Goal: Communication & Community: Answer question/provide support

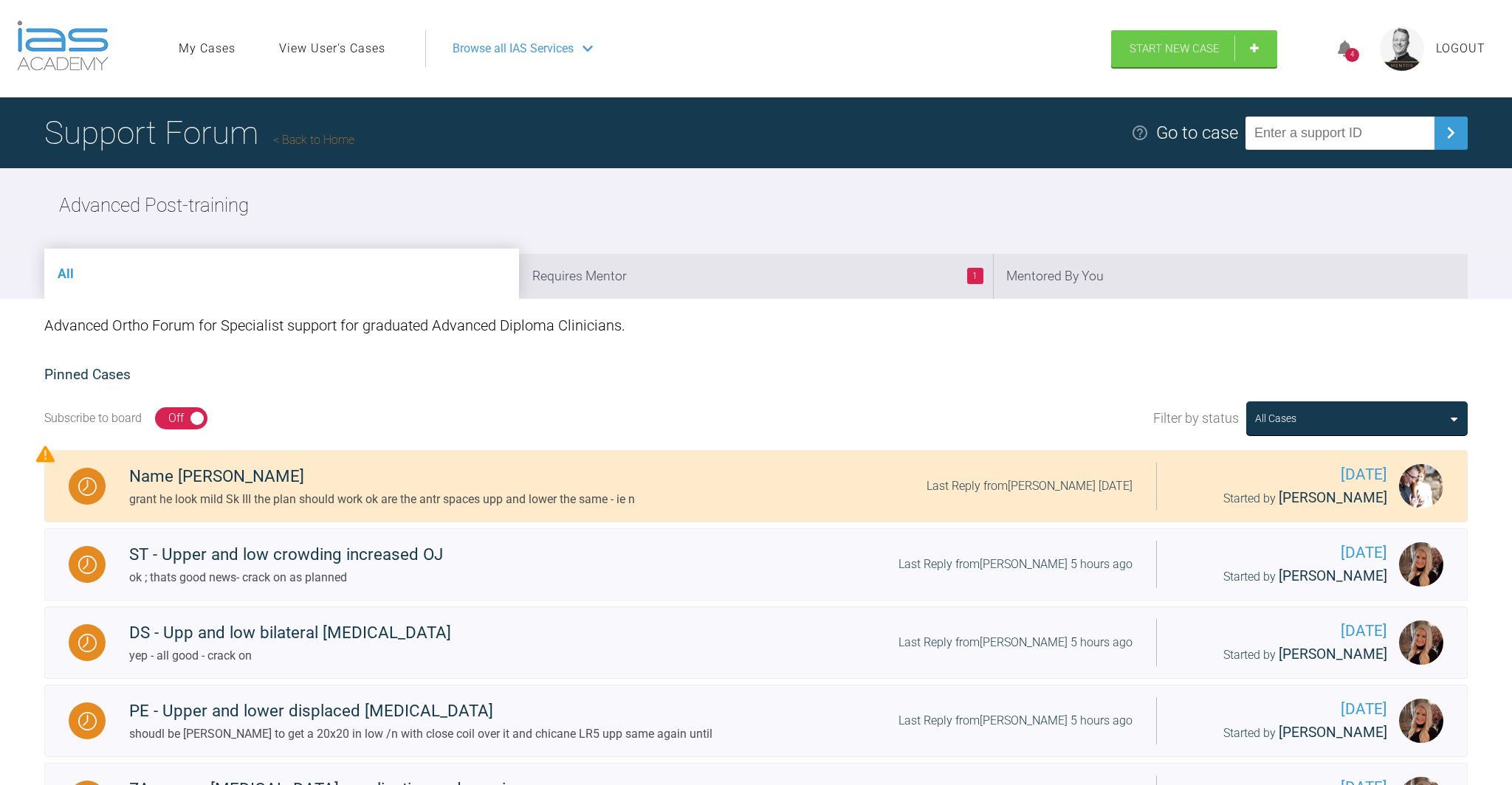
click at [1352, 48] on div "4" at bounding box center [1352, 54] width 14 height 14
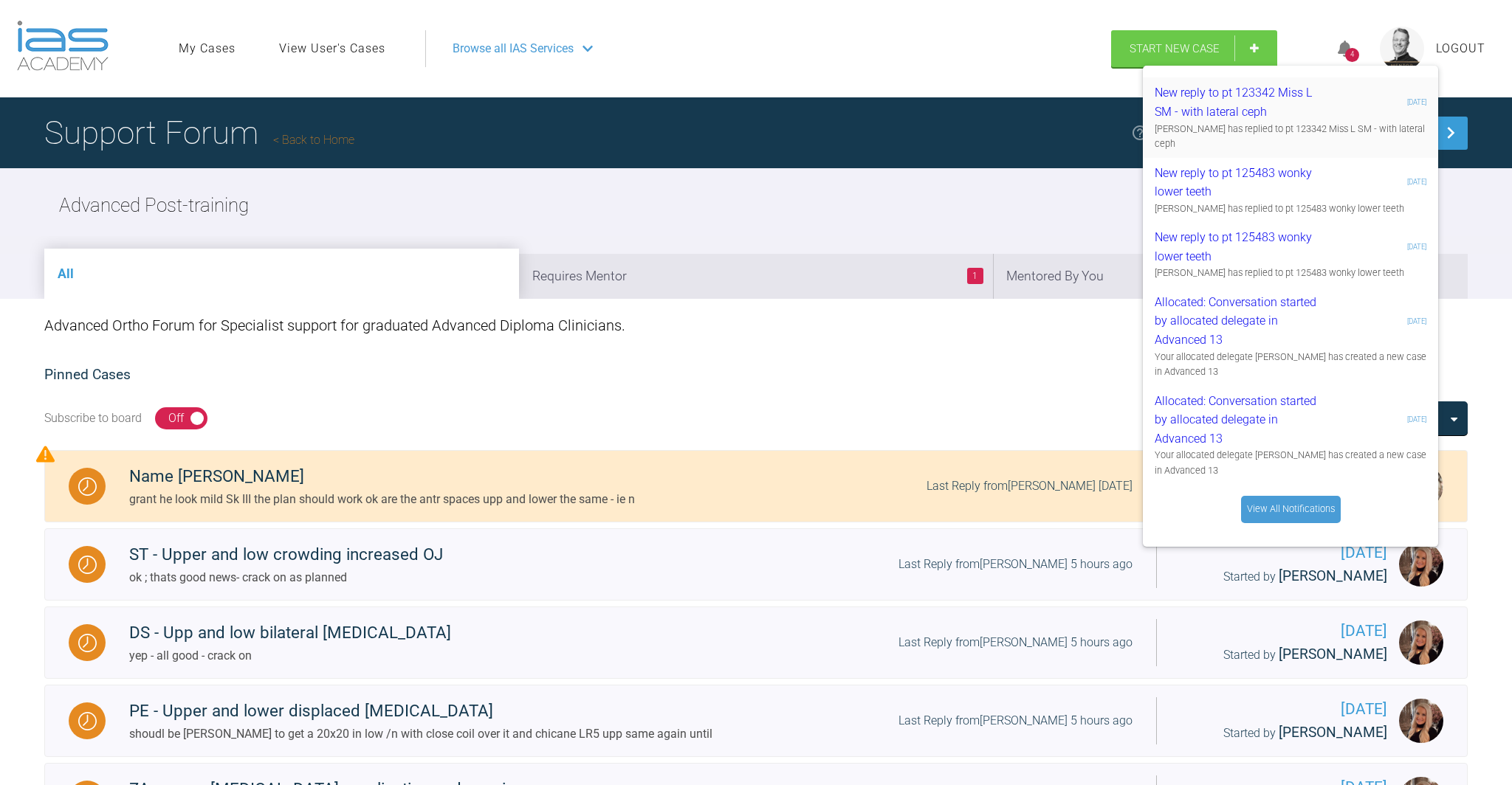
click at [1294, 109] on div "New reply to pt 123342 Miss L SM - with lateral ceph" at bounding box center [1242, 102] width 176 height 38
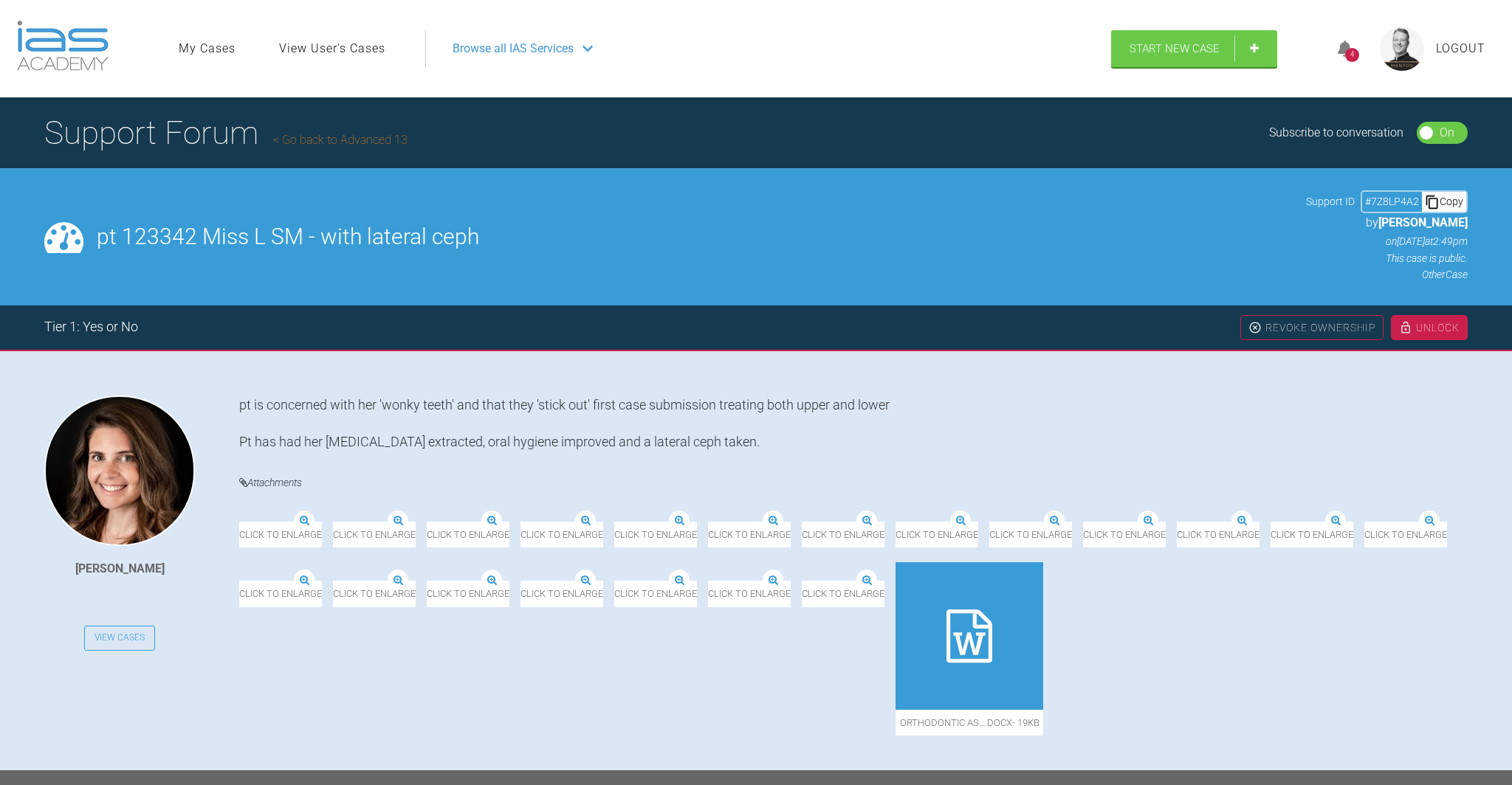
click at [197, 48] on link "My Cases" at bounding box center [207, 48] width 57 height 19
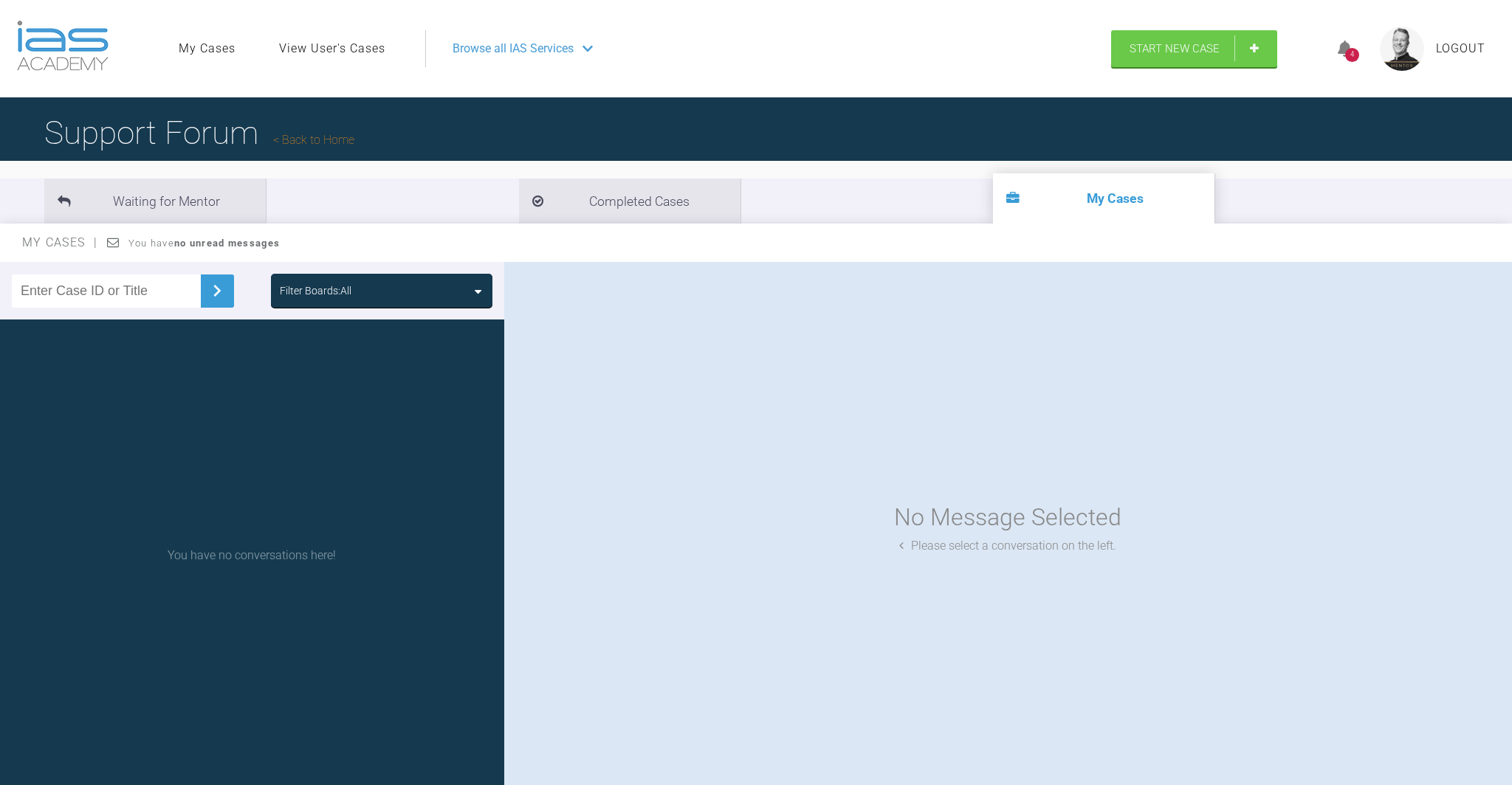
click at [485, 45] on span "Browse all IAS Services" at bounding box center [513, 48] width 121 height 19
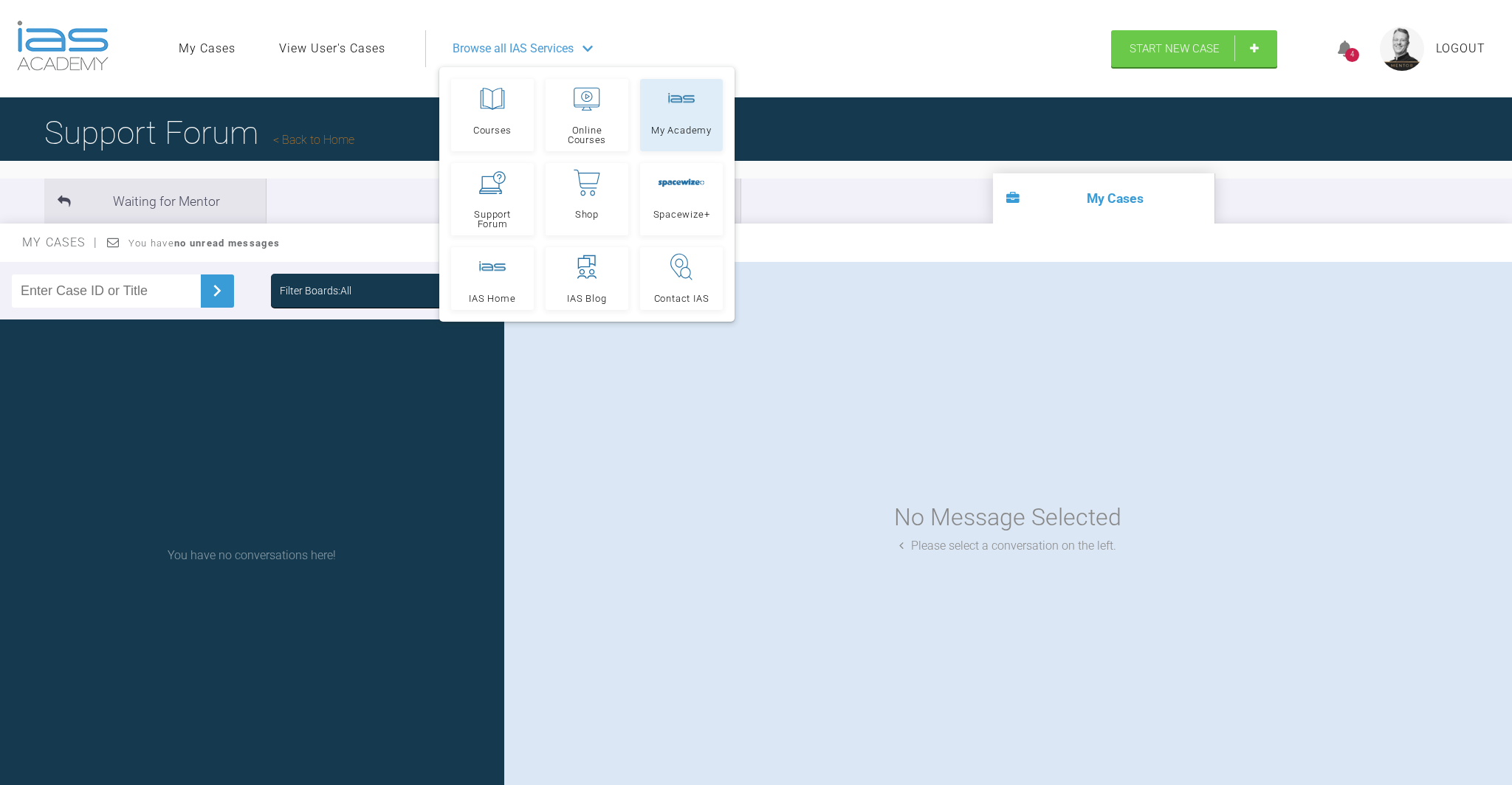
click at [680, 112] on link "My Academy" at bounding box center [681, 115] width 83 height 73
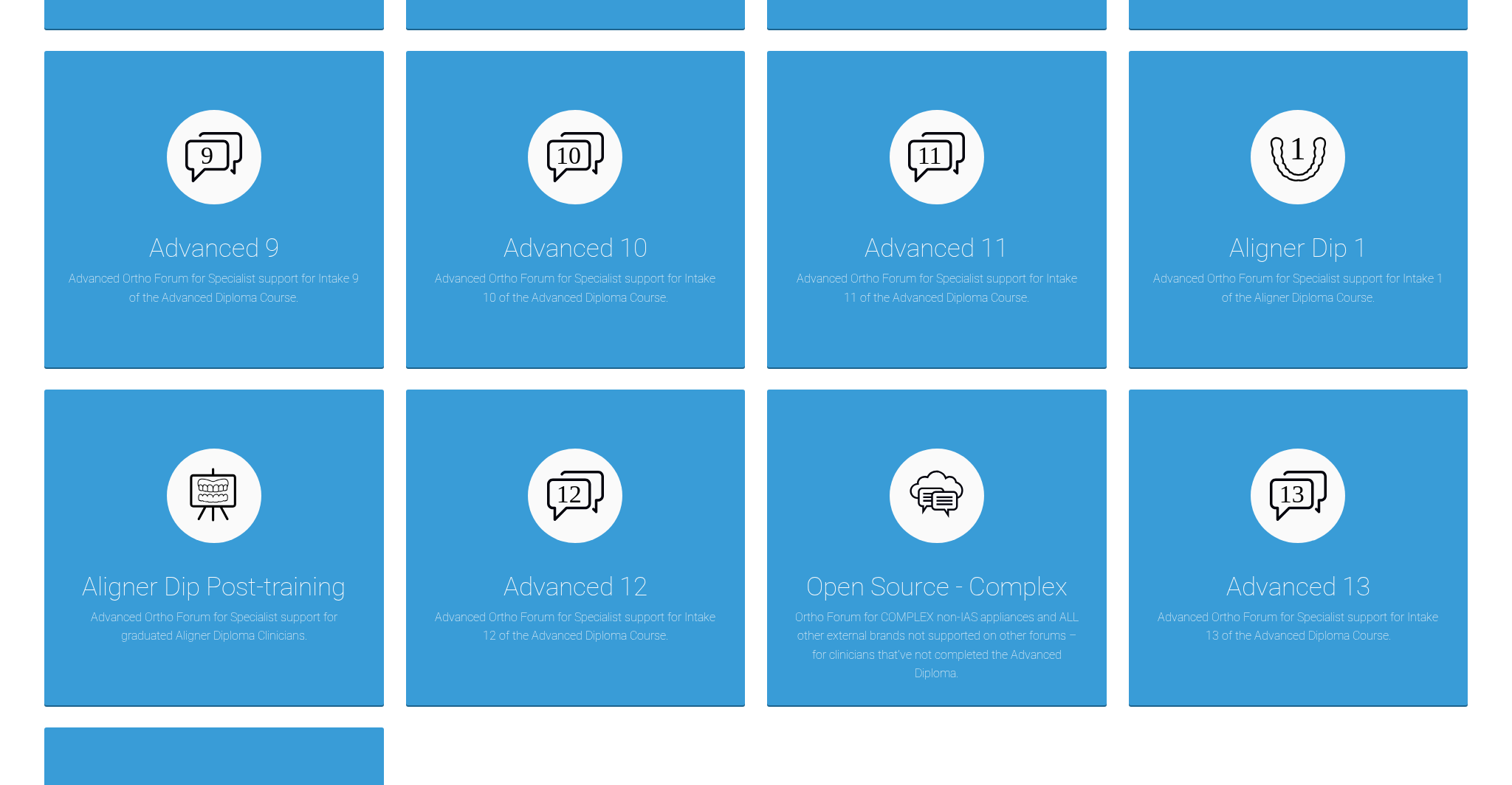
scroll to position [1360, 0]
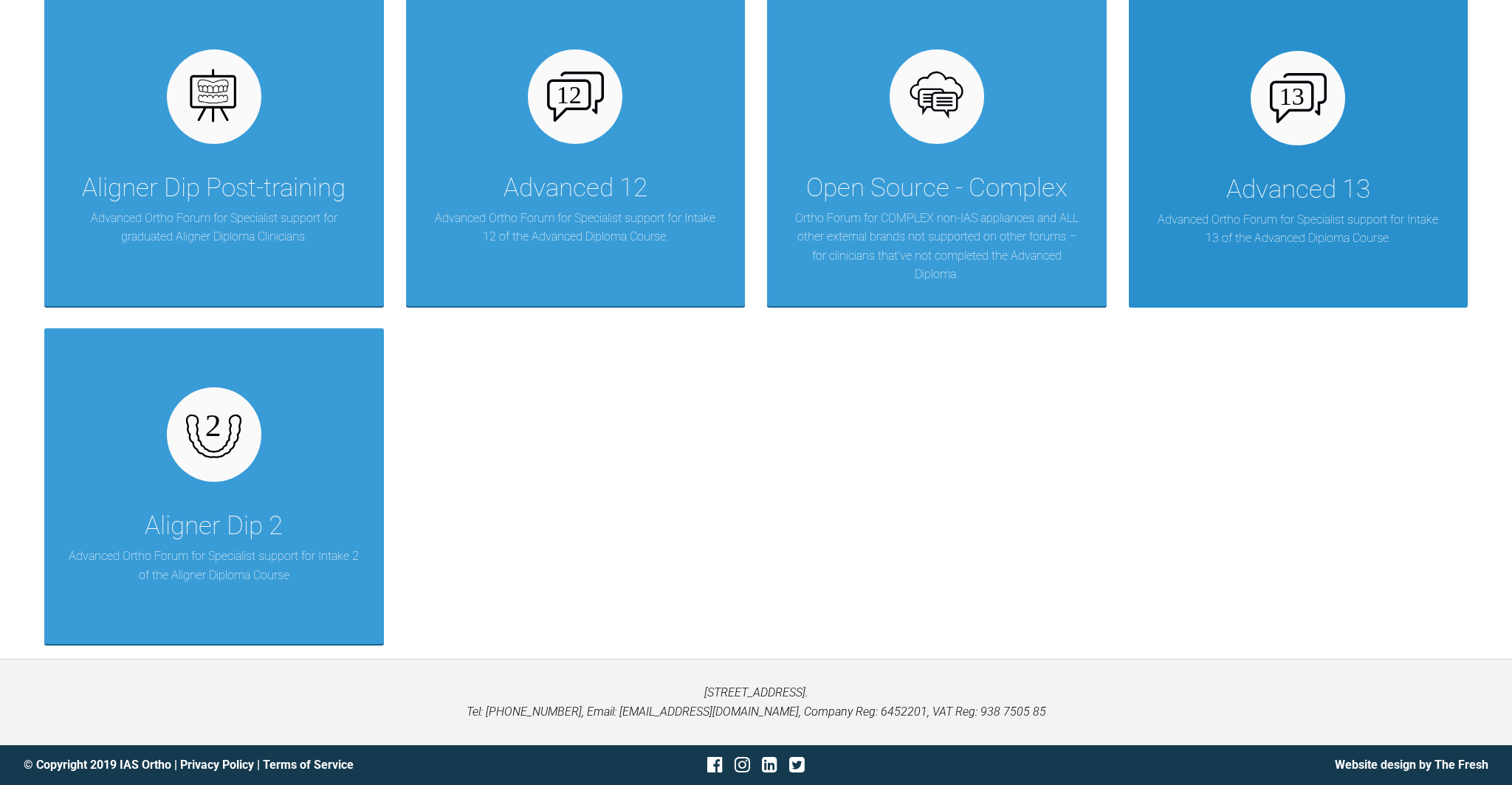
click at [1280, 187] on div "Advanced 13" at bounding box center [1298, 189] width 144 height 41
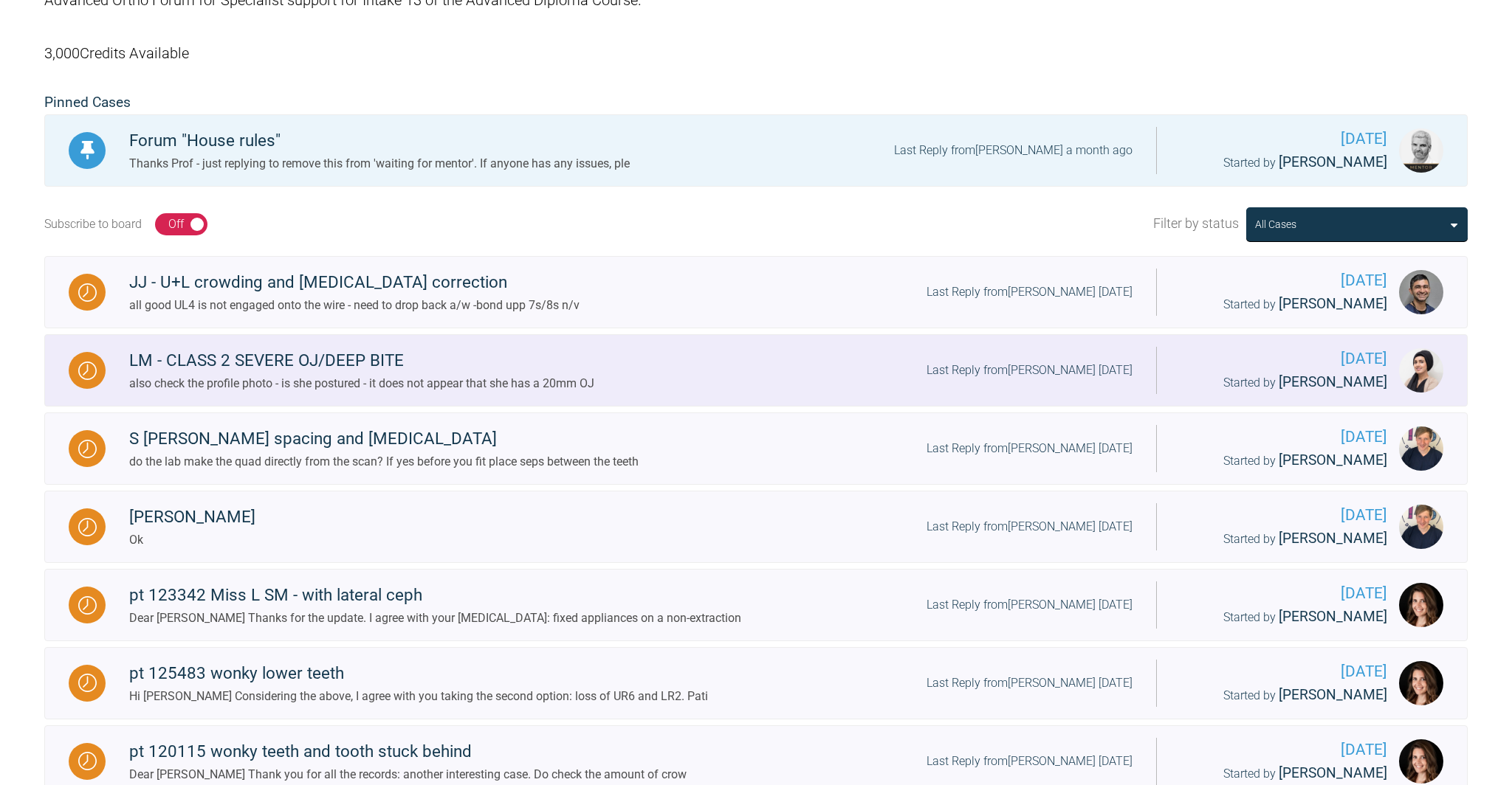
scroll to position [327, 0]
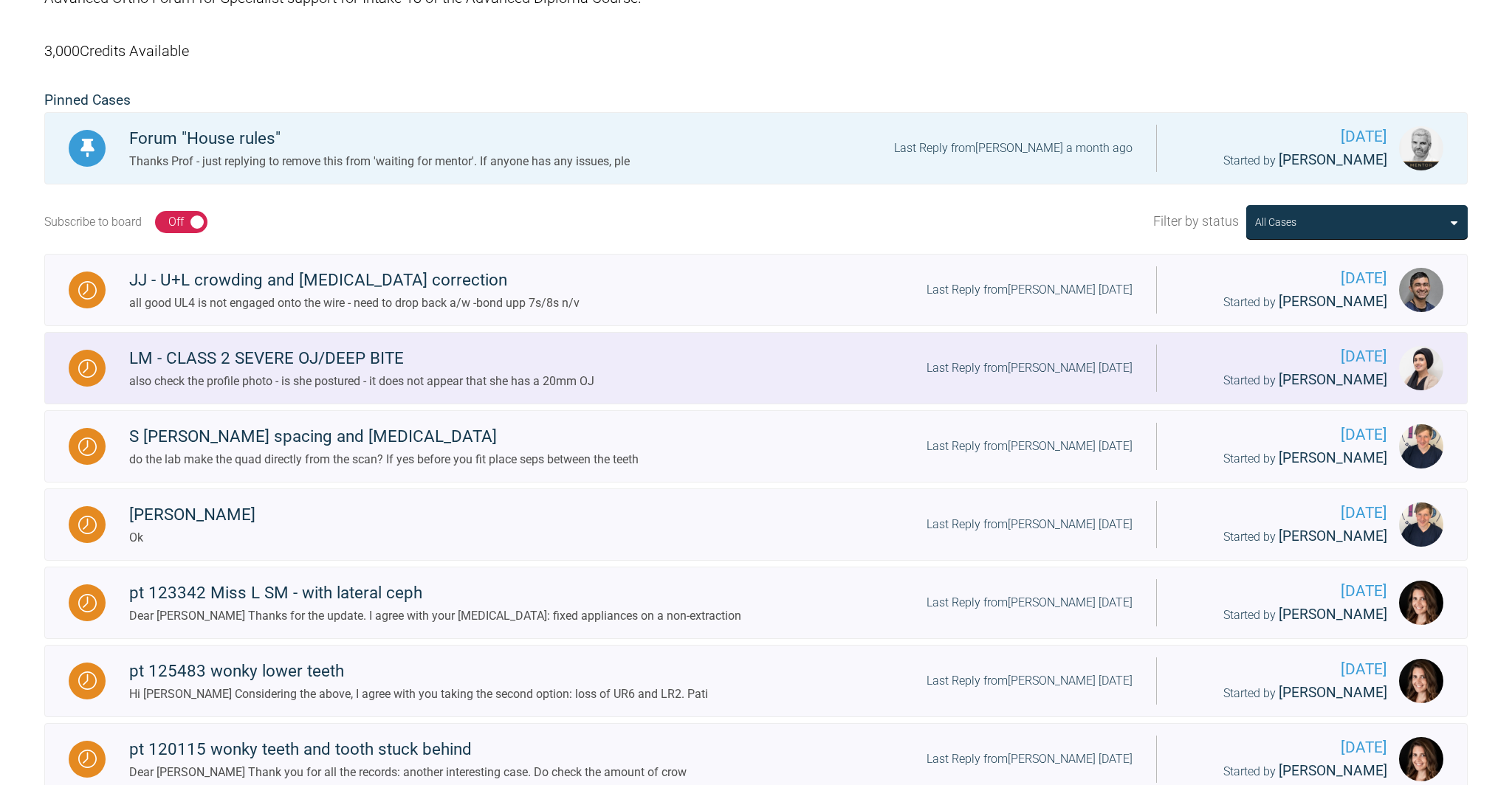
click at [335, 361] on div "LM - CLASS 2 SEVERE OJ/DEEP BITE" at bounding box center [362, 359] width 465 height 27
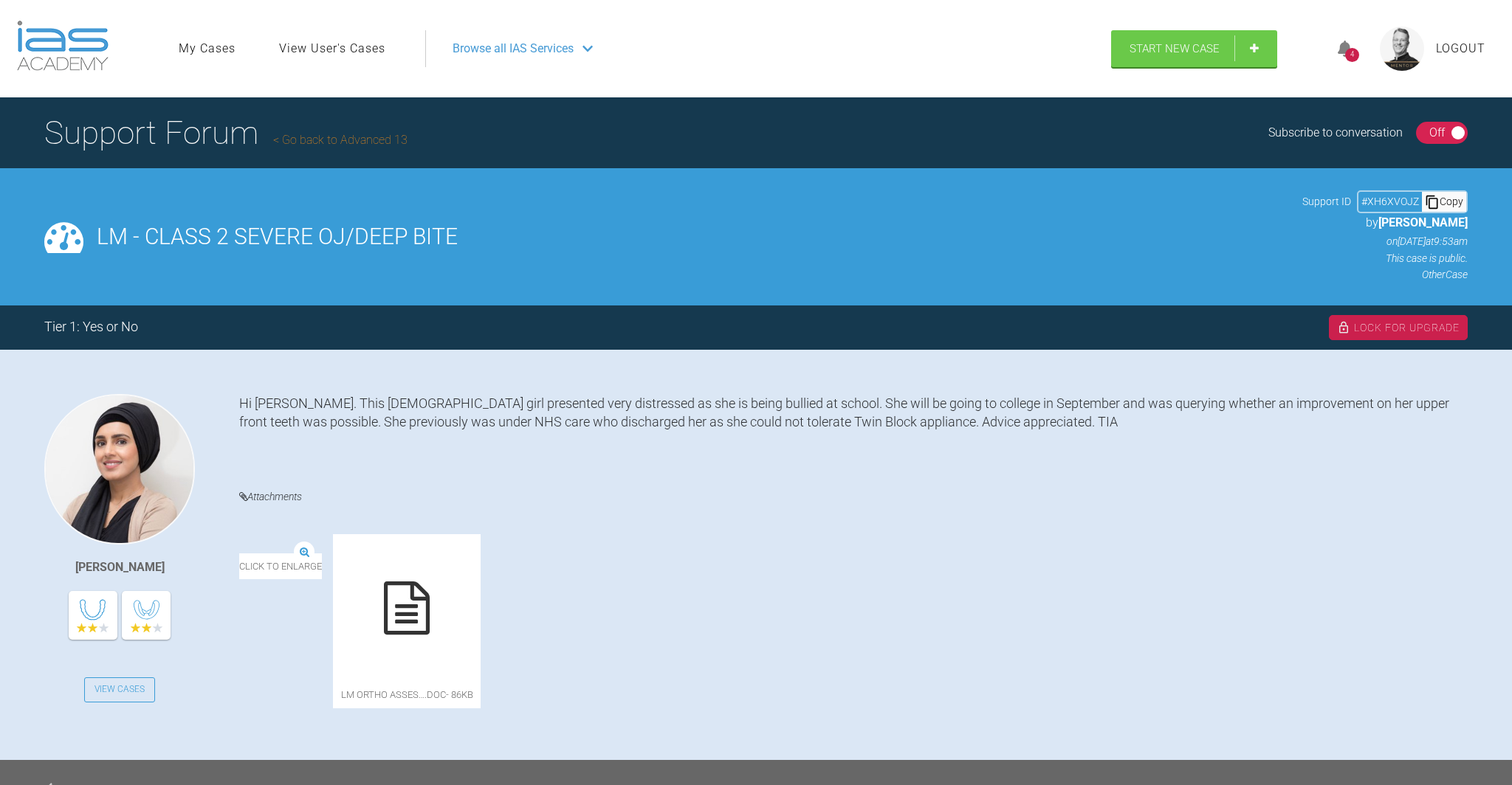
click at [1349, 49] on div "4" at bounding box center [1352, 54] width 14 height 14
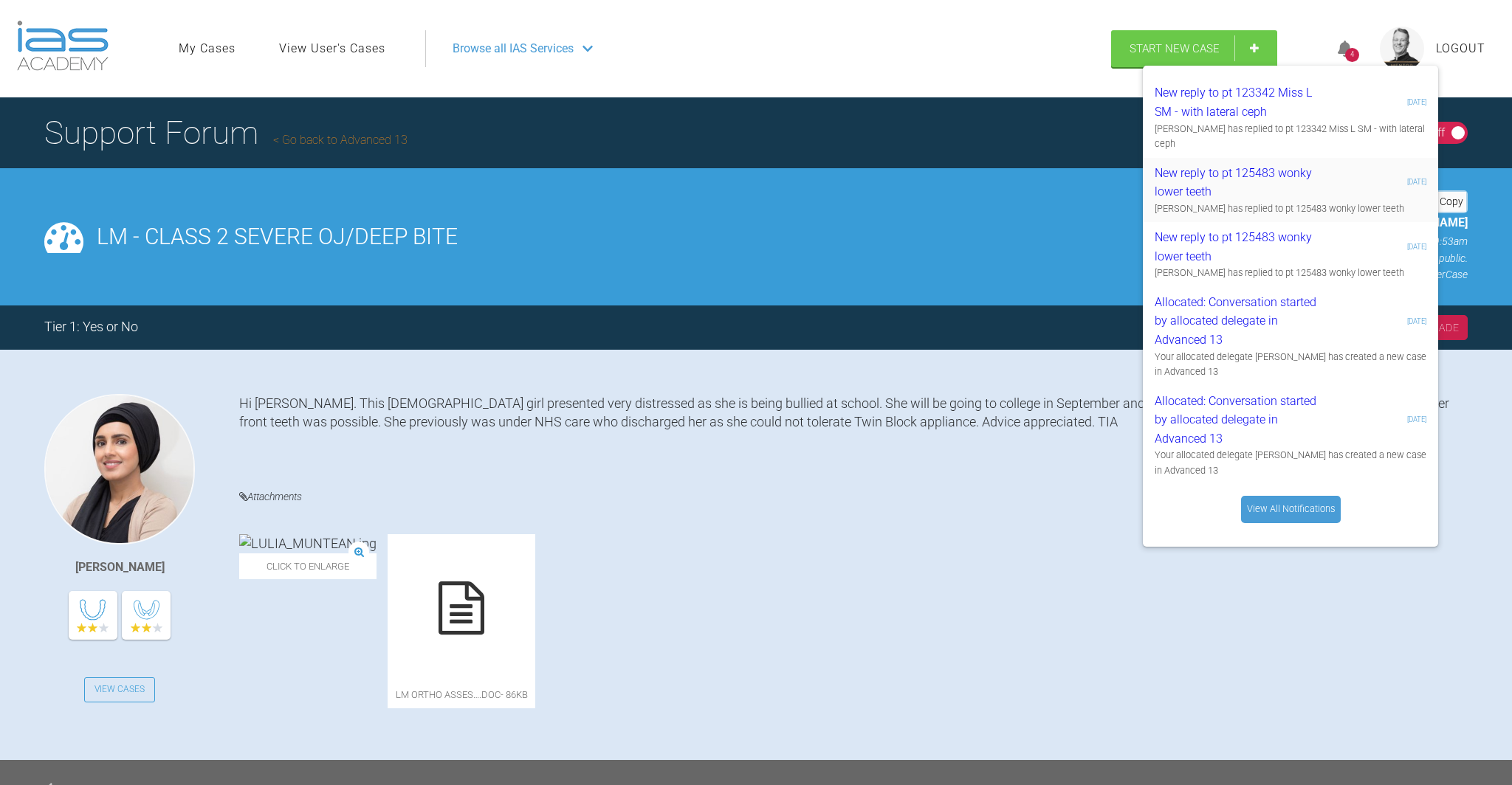
click at [1266, 174] on div "New reply to pt 125483 wonky lower teeth" at bounding box center [1242, 182] width 176 height 38
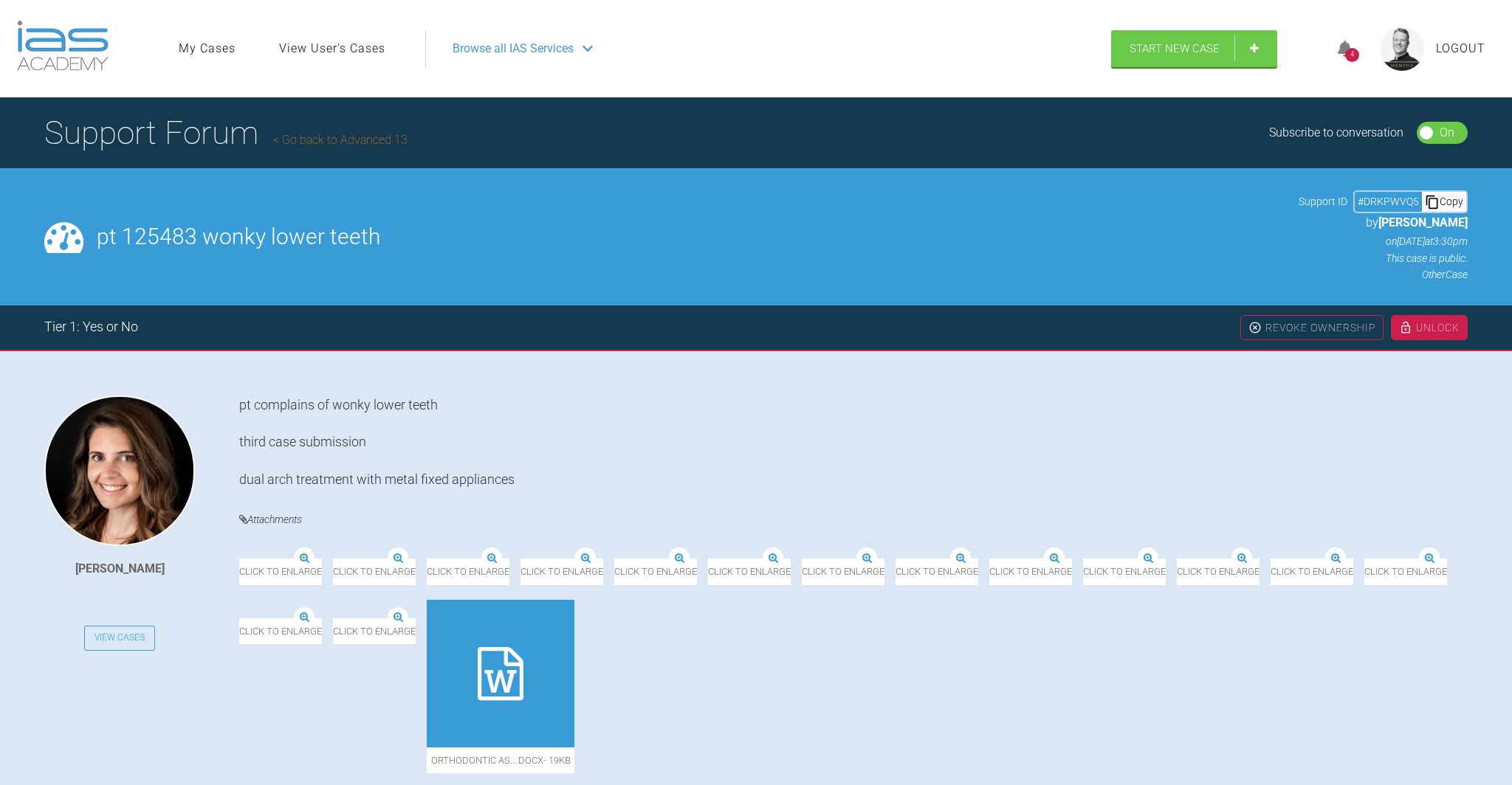
click at [1461, 48] on span "Logout" at bounding box center [1460, 48] width 49 height 19
